Goal: Navigation & Orientation: Find specific page/section

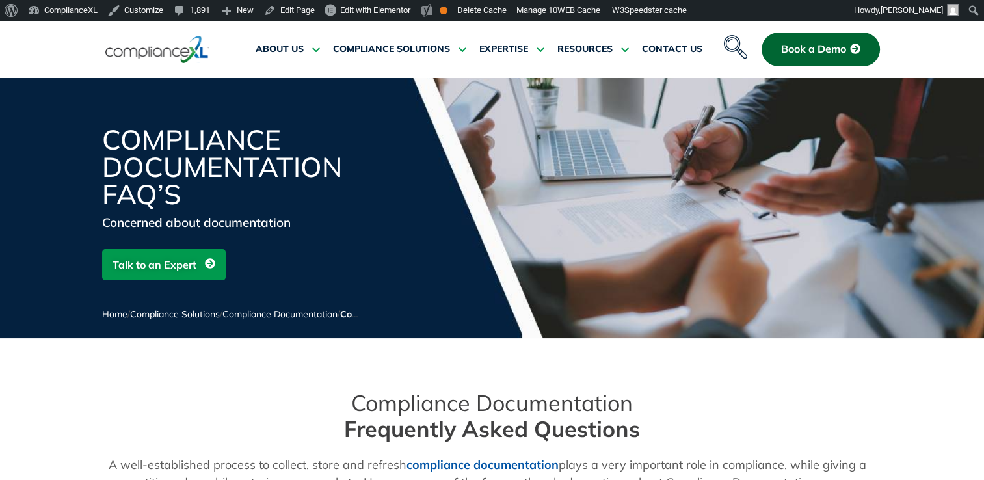
click at [733, 48] on icon "navsearch-button" at bounding box center [735, 46] width 23 height 23
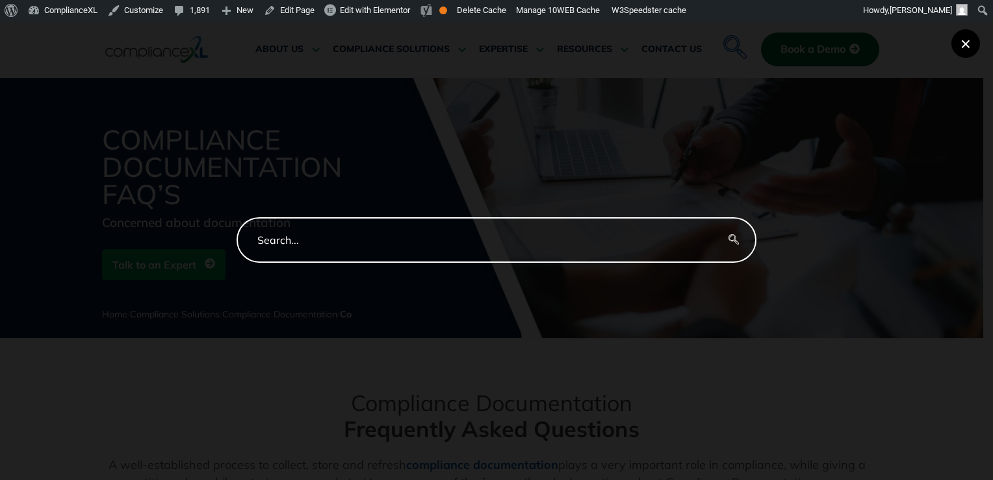
click at [969, 40] on button "×" at bounding box center [966, 43] width 29 height 29
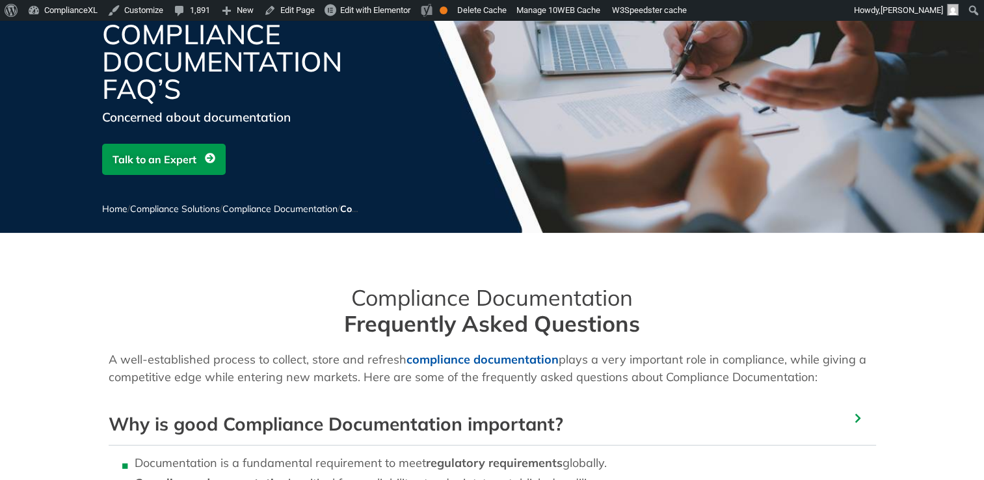
scroll to position [325, 0]
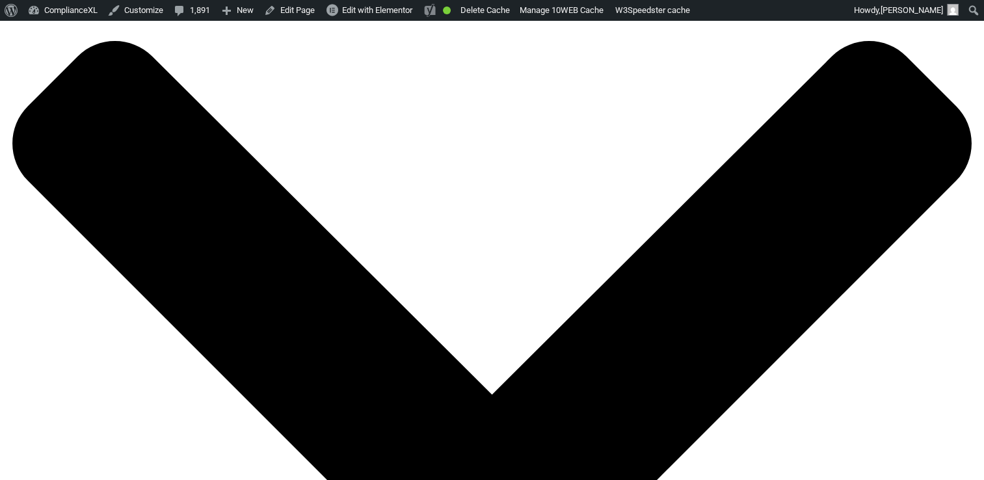
scroll to position [8972, 0]
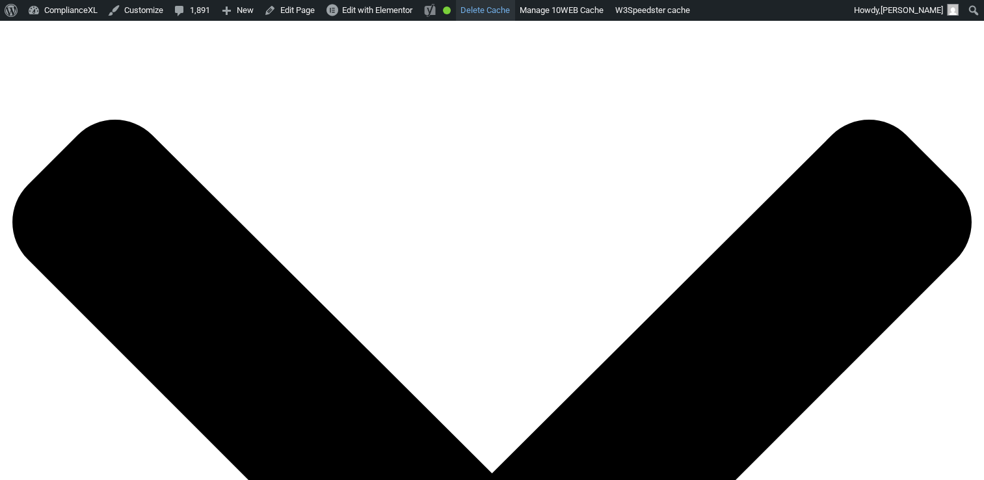
click at [486, 12] on link "Delete Cache" at bounding box center [485, 10] width 59 height 21
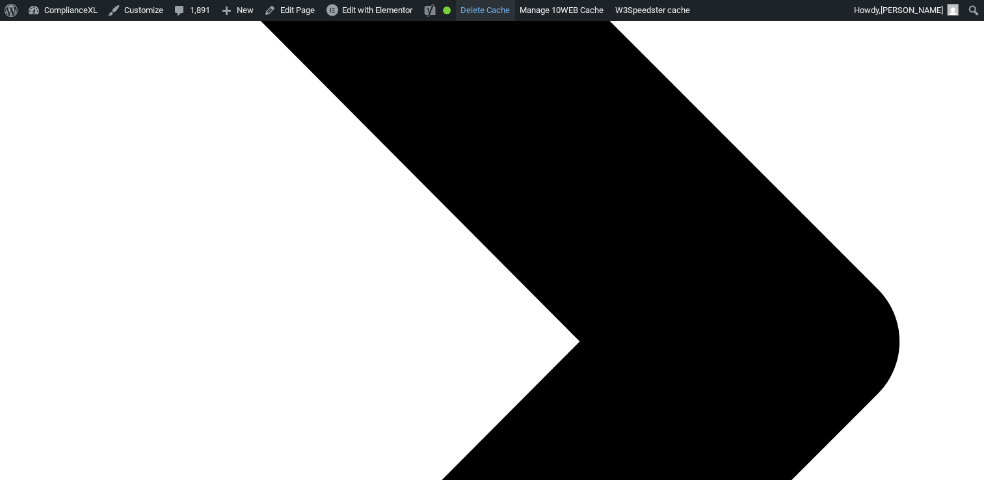
scroll to position [7440, 0]
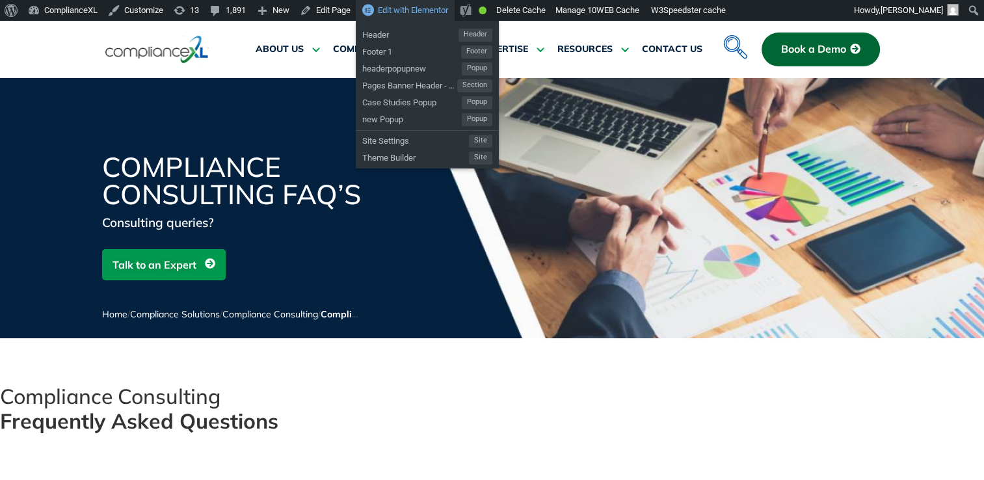
click at [402, 12] on span "Edit with Elementor" at bounding box center [413, 10] width 70 height 10
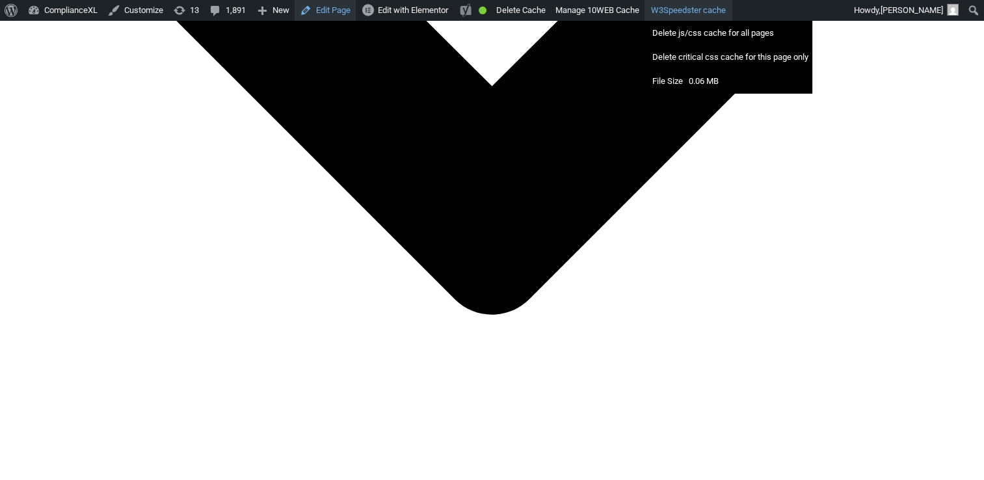
scroll to position [3771, 0]
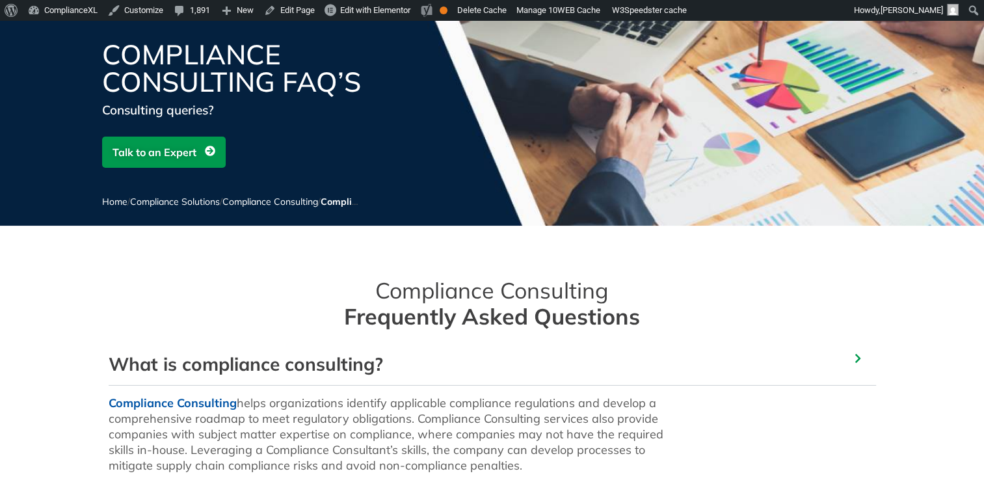
scroll to position [130, 0]
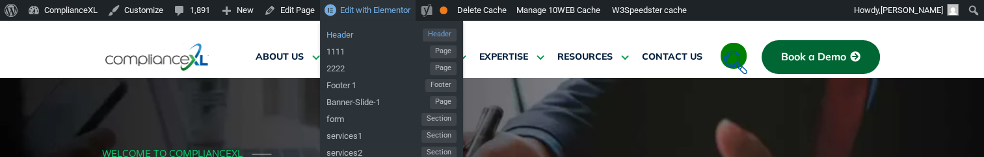
click at [356, 33] on span "Header" at bounding box center [374, 33] width 96 height 17
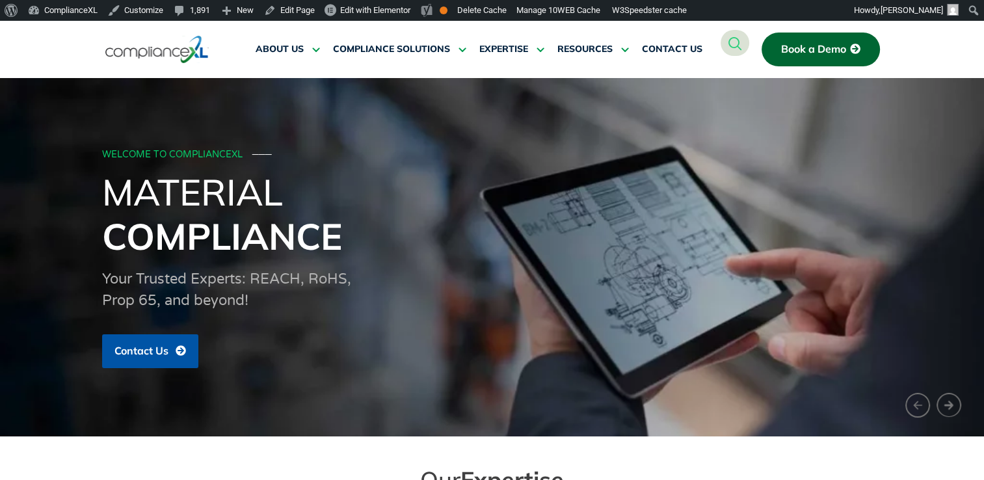
click at [737, 46] on icon "navsearch-button" at bounding box center [735, 43] width 14 height 14
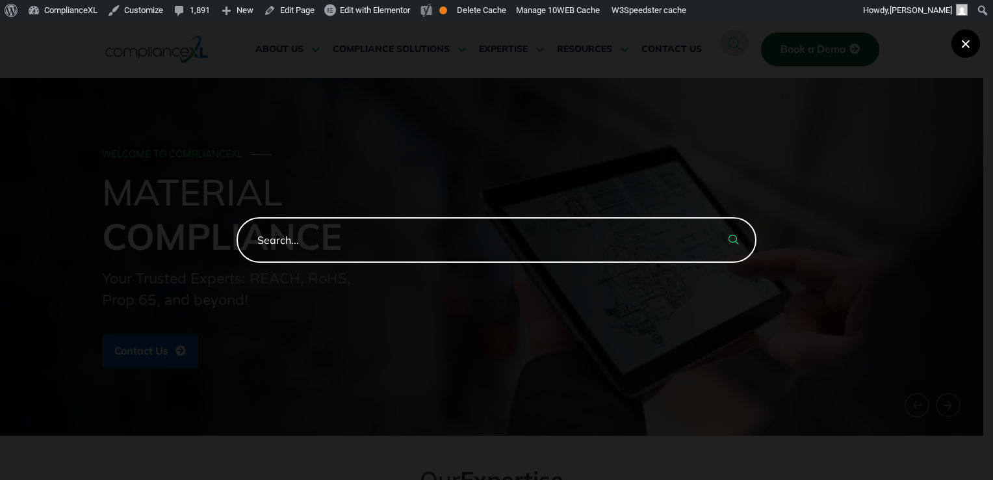
click at [970, 50] on button "×" at bounding box center [966, 43] width 29 height 29
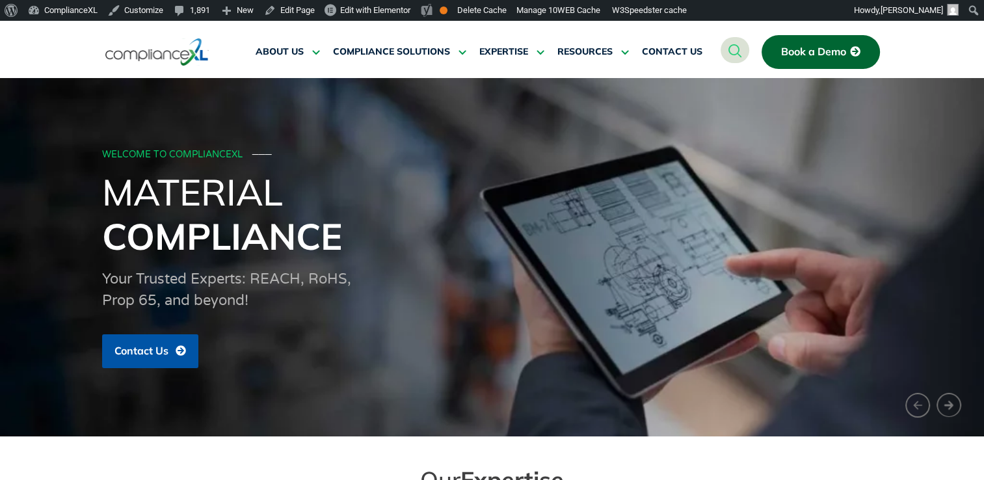
click at [736, 53] on icon "navsearch-button" at bounding box center [735, 51] width 14 height 14
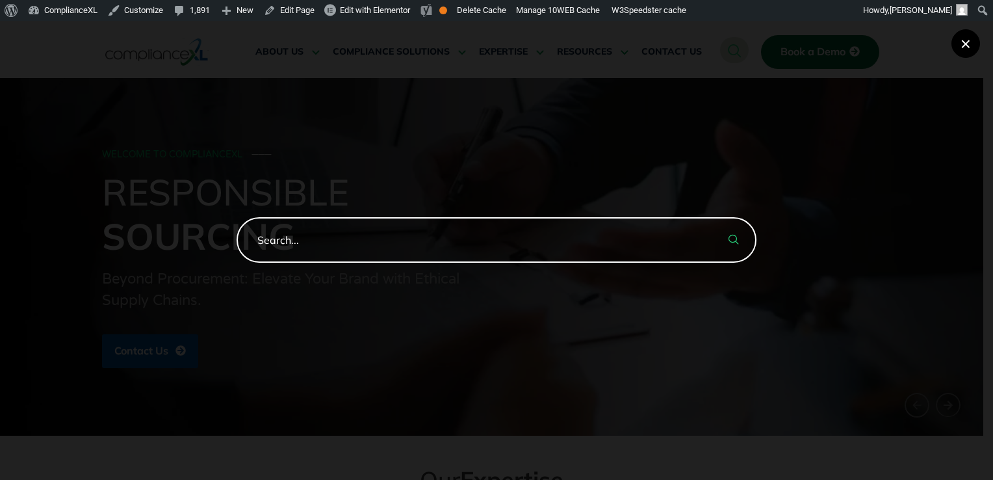
click at [967, 43] on button "×" at bounding box center [966, 43] width 29 height 29
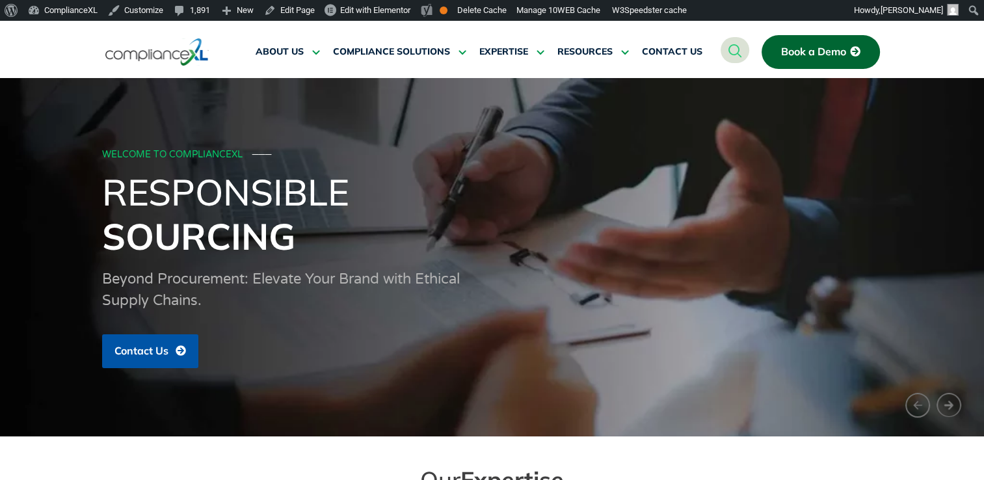
click at [735, 53] on icon "navsearch-button" at bounding box center [735, 51] width 14 height 14
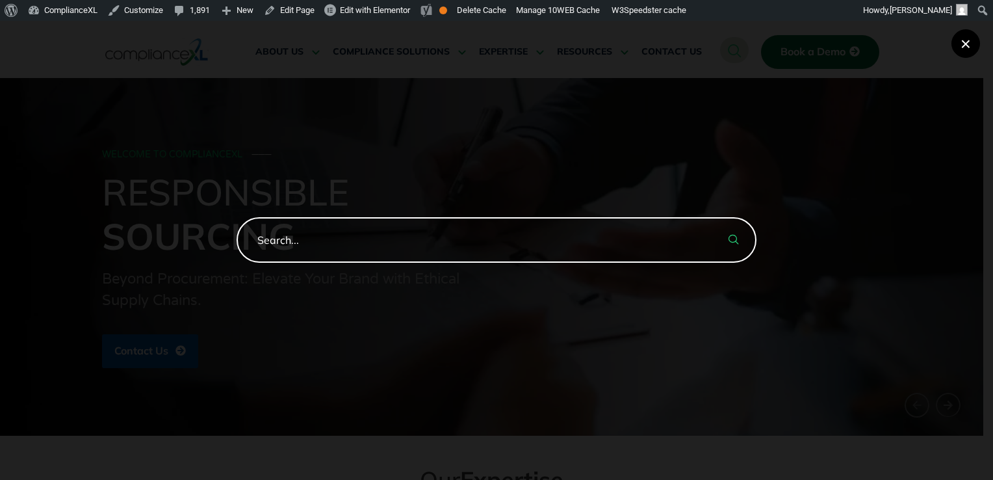
click at [970, 46] on button "×" at bounding box center [966, 43] width 29 height 29
